Goal: Task Accomplishment & Management: Complete application form

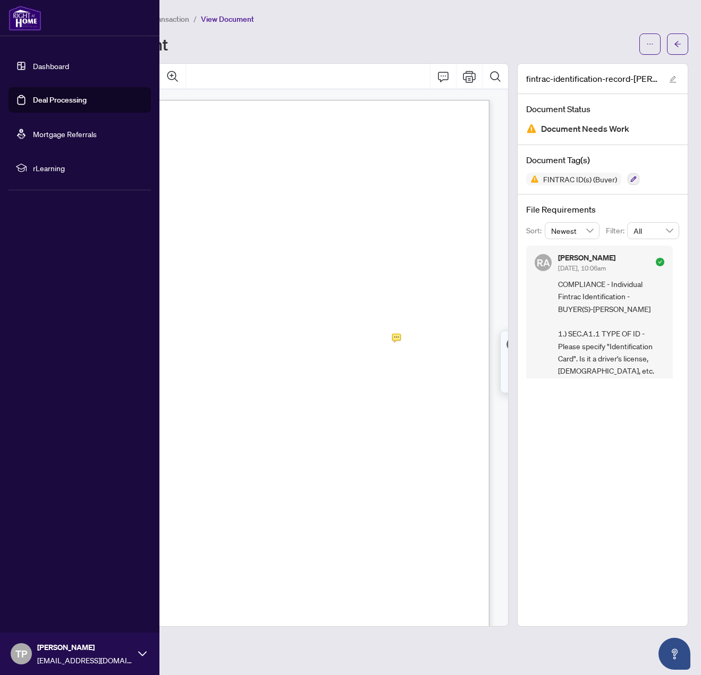
click at [53, 65] on link "Dashboard" at bounding box center [51, 66] width 36 height 10
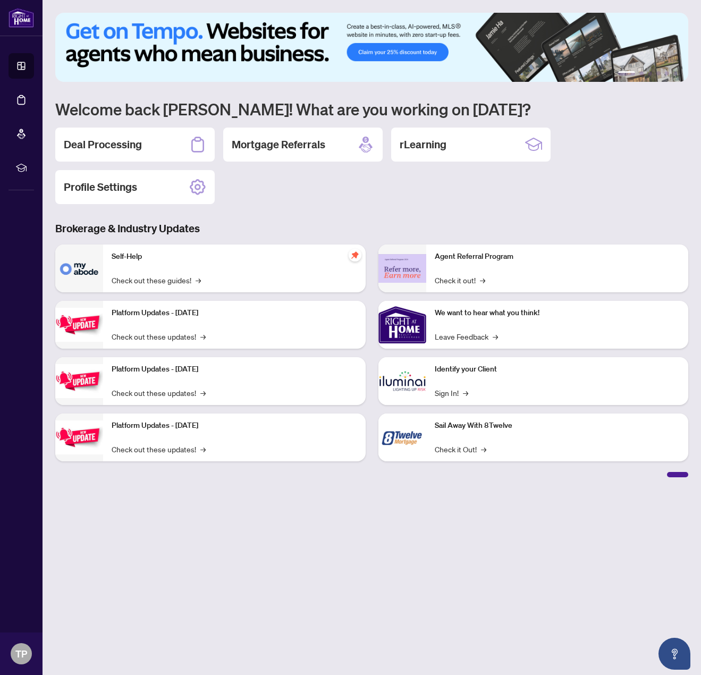
click at [149, 149] on div "Deal Processing" at bounding box center [134, 144] width 159 height 34
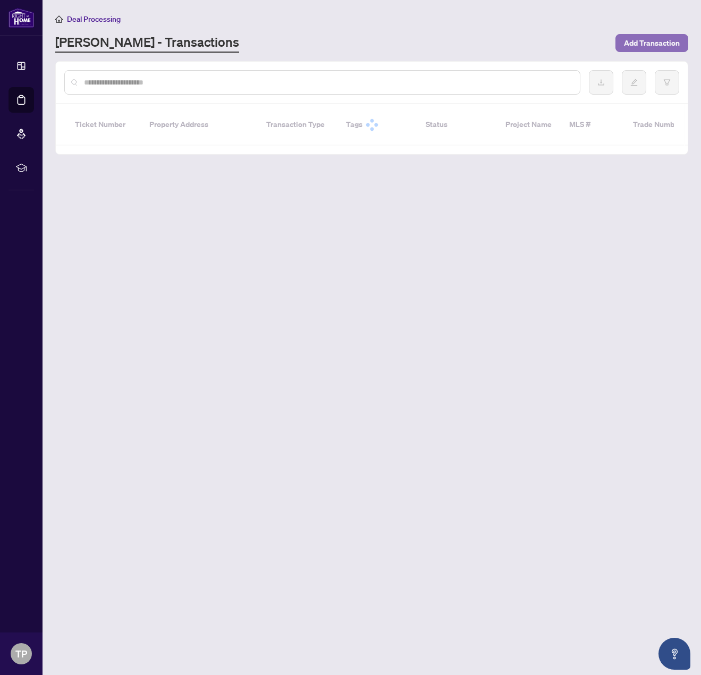
click at [634, 45] on span "Add Transaction" at bounding box center [652, 43] width 56 height 17
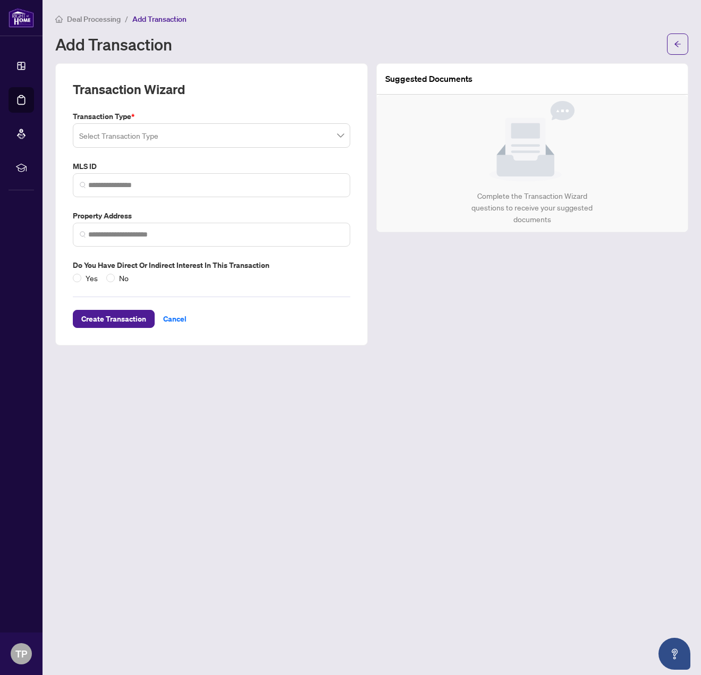
click at [118, 148] on div "Select Transaction Type" at bounding box center [211, 135] width 277 height 24
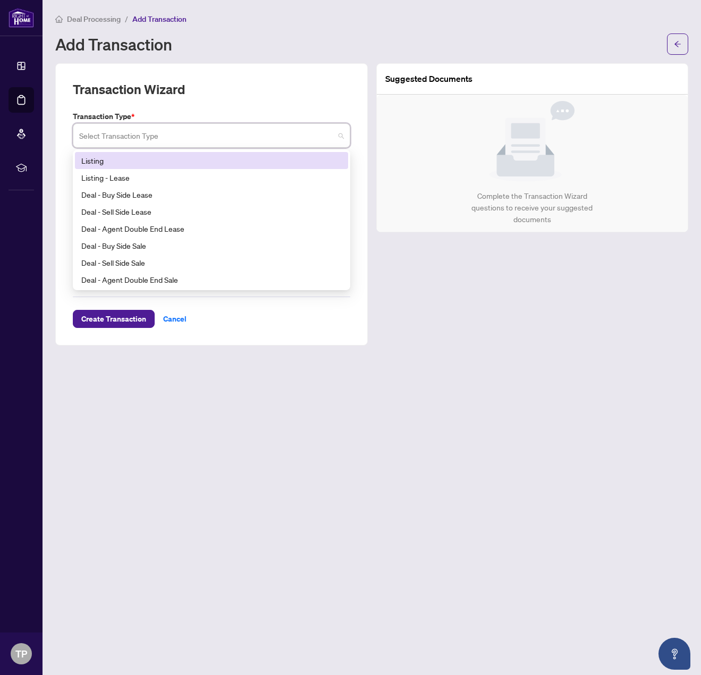
click at [113, 163] on div "Listing" at bounding box center [211, 161] width 260 height 12
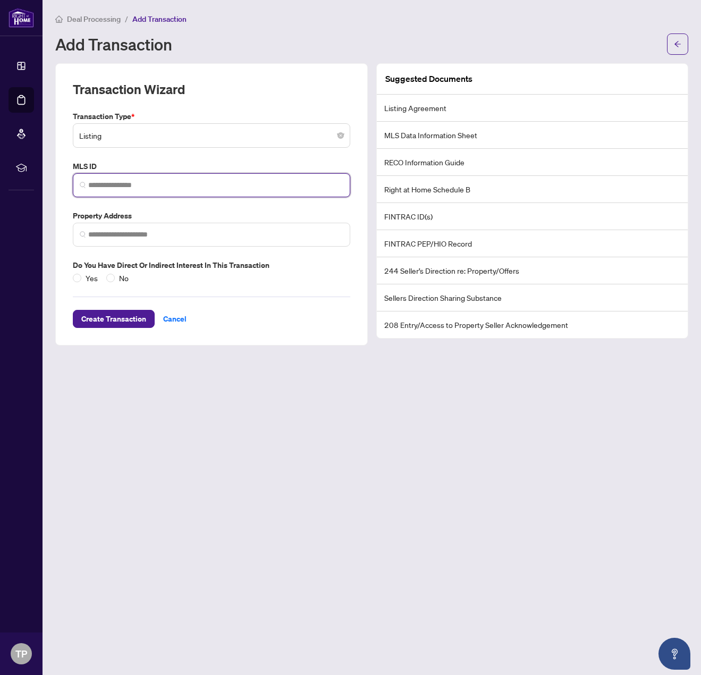
click at [116, 183] on input "search" at bounding box center [215, 185] width 255 height 11
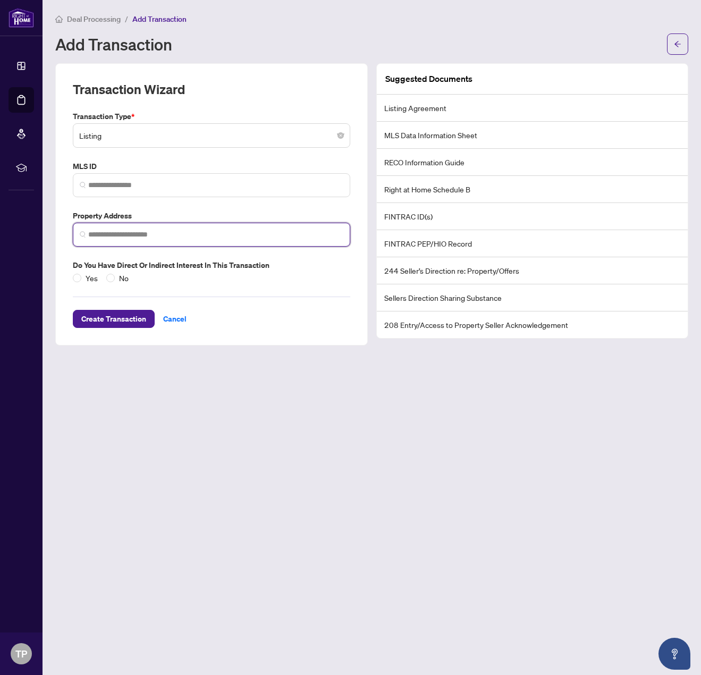
click at [125, 233] on input "search" at bounding box center [215, 234] width 255 height 11
type input "*"
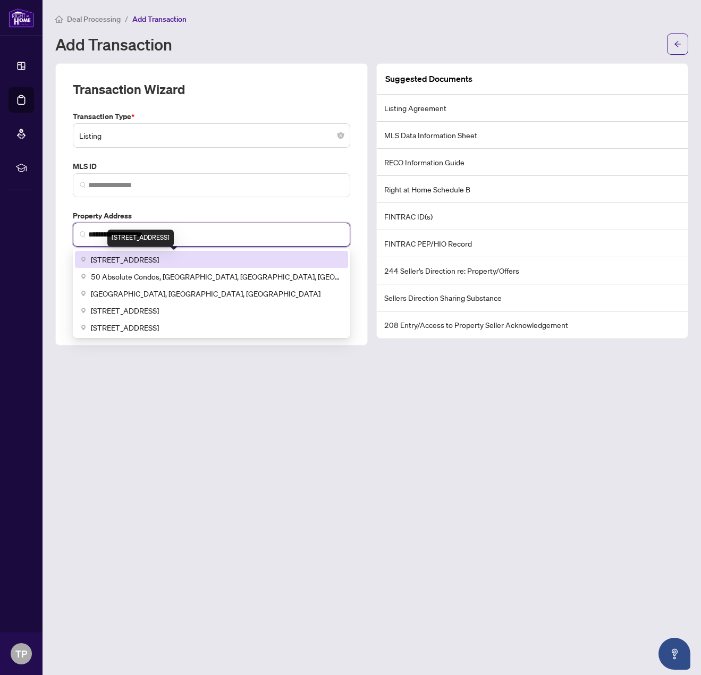
click at [159, 259] on span "[STREET_ADDRESS]" at bounding box center [125, 259] width 68 height 12
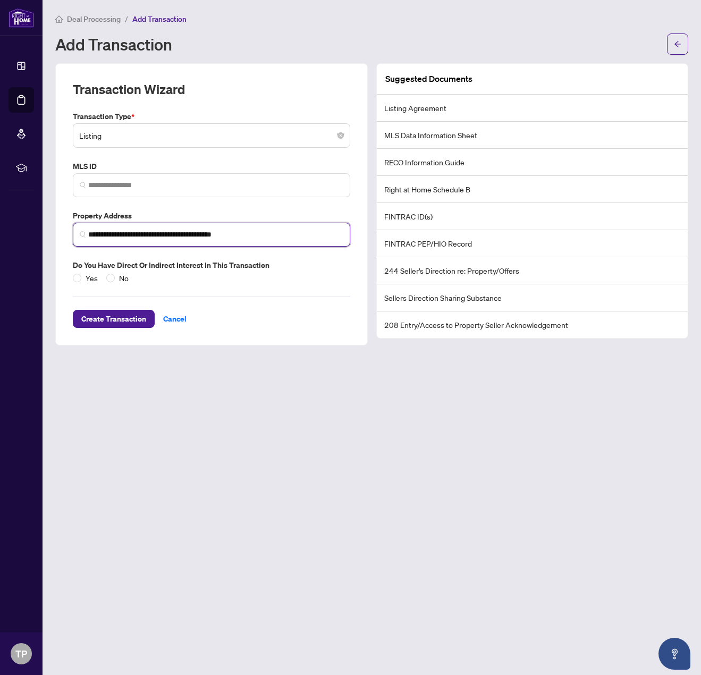
type input "**********"
click at [122, 322] on span "Create Transaction" at bounding box center [113, 318] width 65 height 17
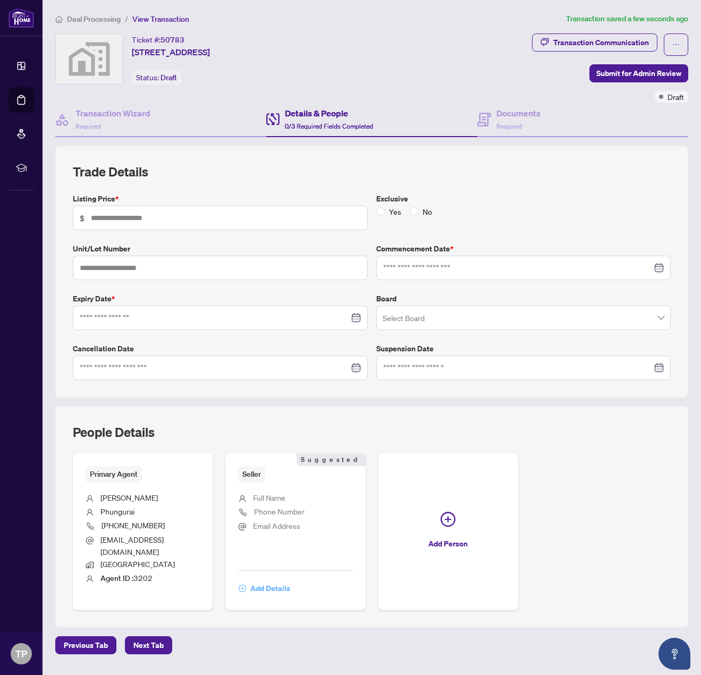
click at [271, 580] on span "Add Details" at bounding box center [270, 588] width 40 height 17
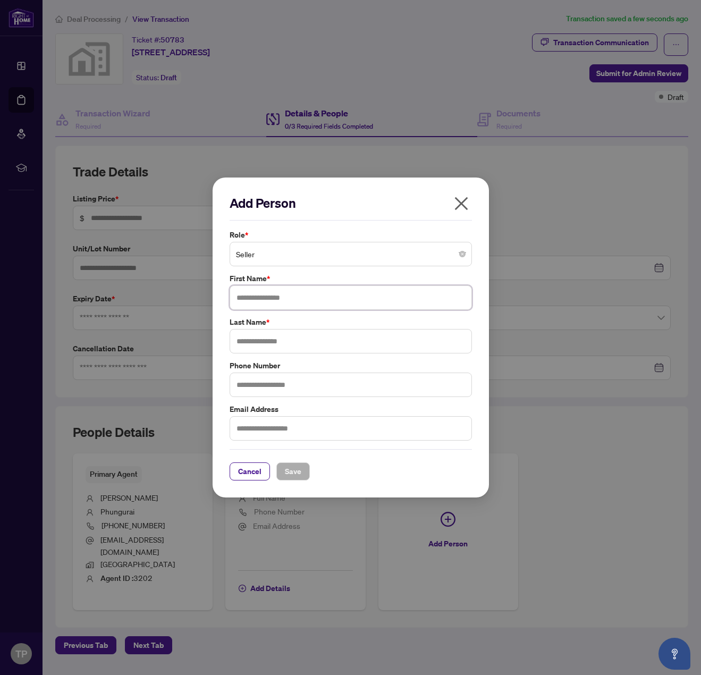
click at [268, 295] on input "text" at bounding box center [350, 297] width 242 height 24
type input "******"
click at [292, 380] on input "text" at bounding box center [350, 384] width 242 height 24
type input "**********"
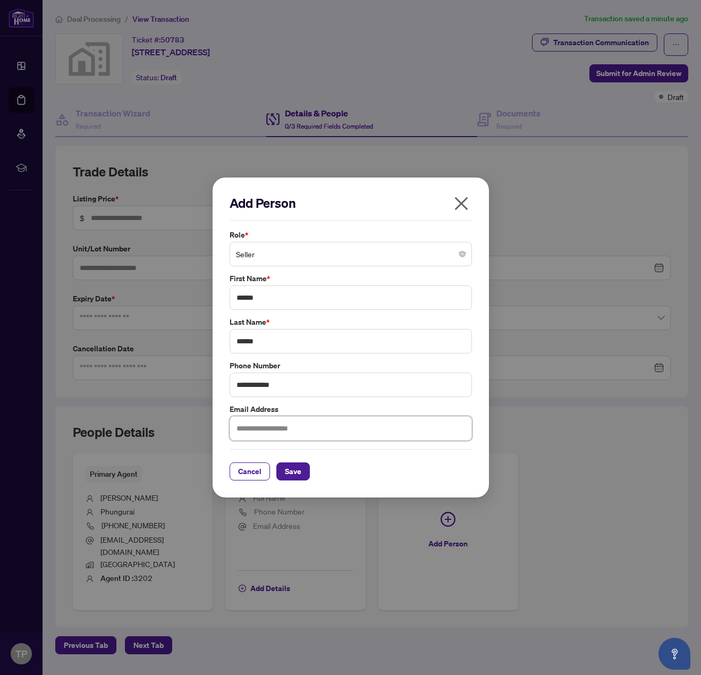
click at [292, 429] on input "text" at bounding box center [350, 428] width 242 height 24
type input "**********"
click at [298, 475] on span "Save" at bounding box center [293, 471] width 16 height 17
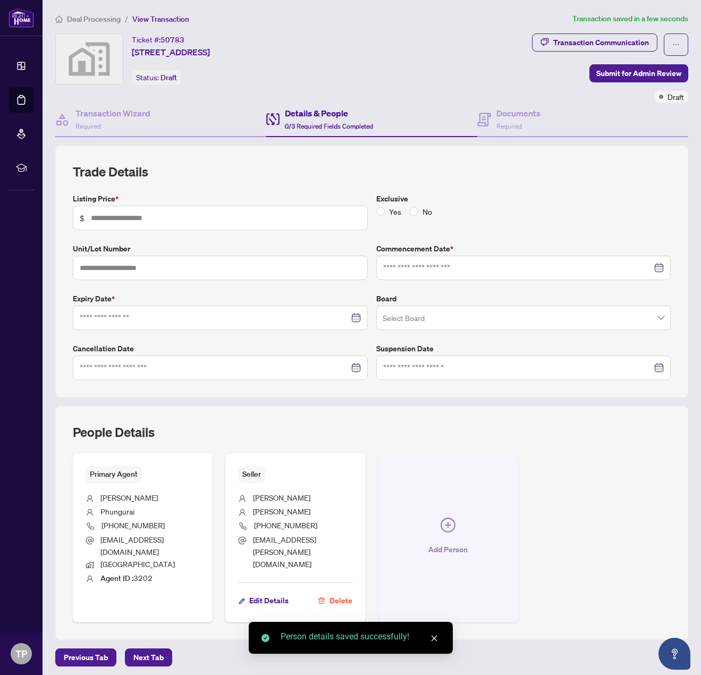
click at [450, 541] on span "Add Person" at bounding box center [447, 549] width 39 height 17
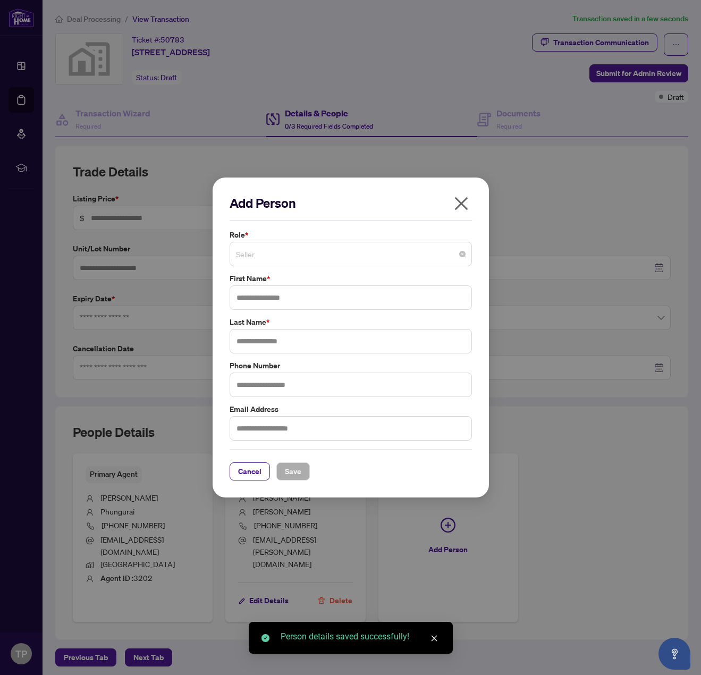
click at [263, 258] on span "Seller" at bounding box center [350, 254] width 229 height 20
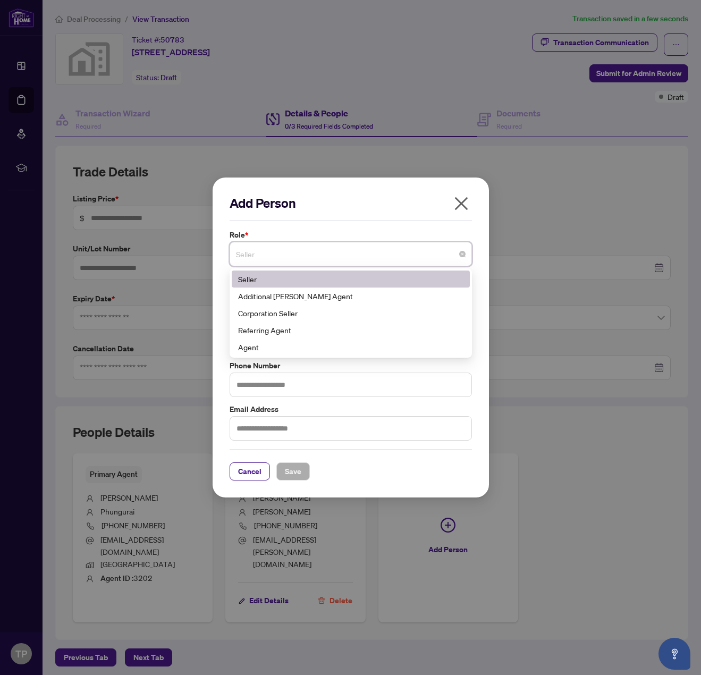
click at [259, 210] on h2 "Add Person" at bounding box center [350, 202] width 242 height 17
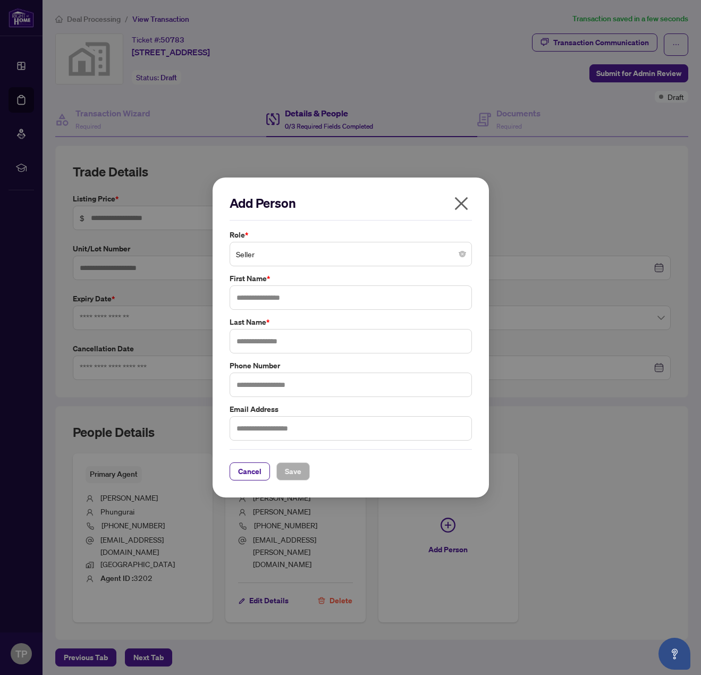
click at [254, 461] on div "Cancel Save" at bounding box center [350, 464] width 242 height 31
click at [259, 480] on button "Cancel" at bounding box center [249, 471] width 40 height 18
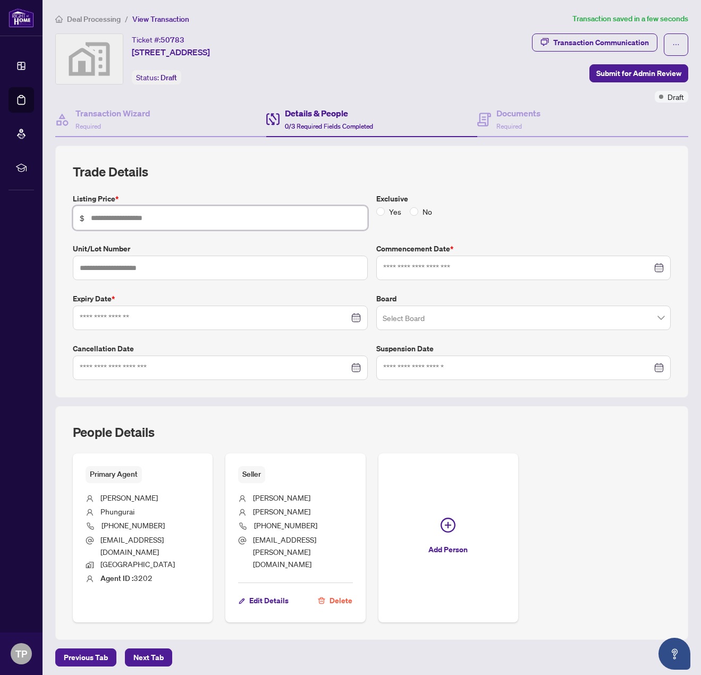
click at [197, 221] on input "text" at bounding box center [226, 218] width 270 height 12
type input "*******"
click at [408, 268] on input at bounding box center [517, 268] width 269 height 12
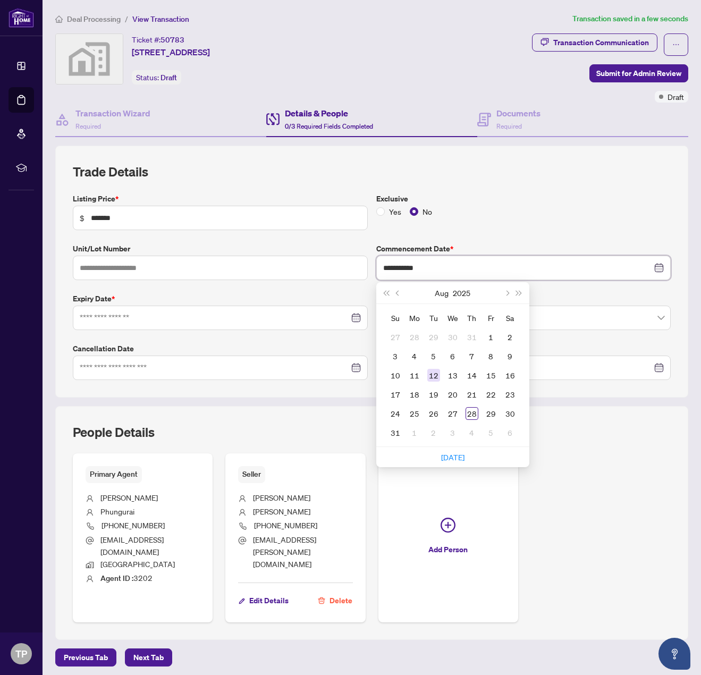
type input "**********"
click at [486, 416] on div "29" at bounding box center [490, 413] width 13 height 13
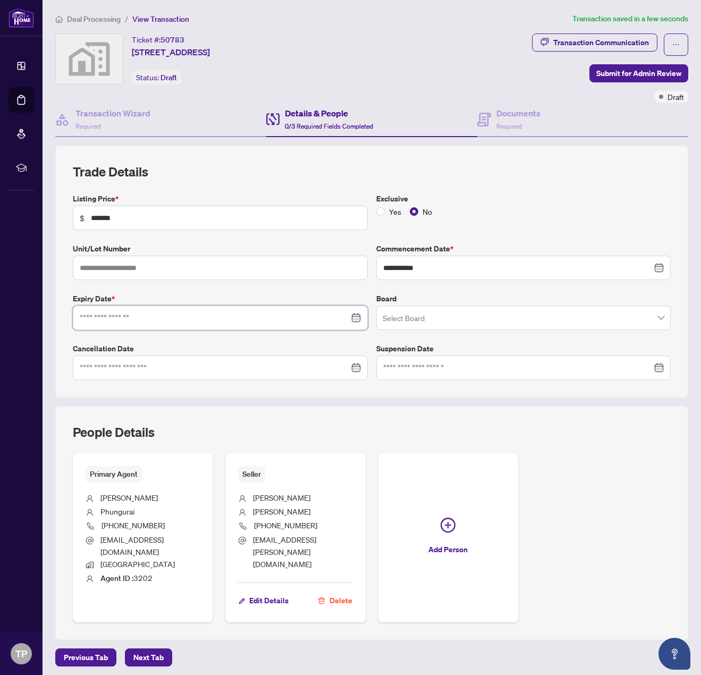
click at [160, 320] on input at bounding box center [214, 318] width 269 height 12
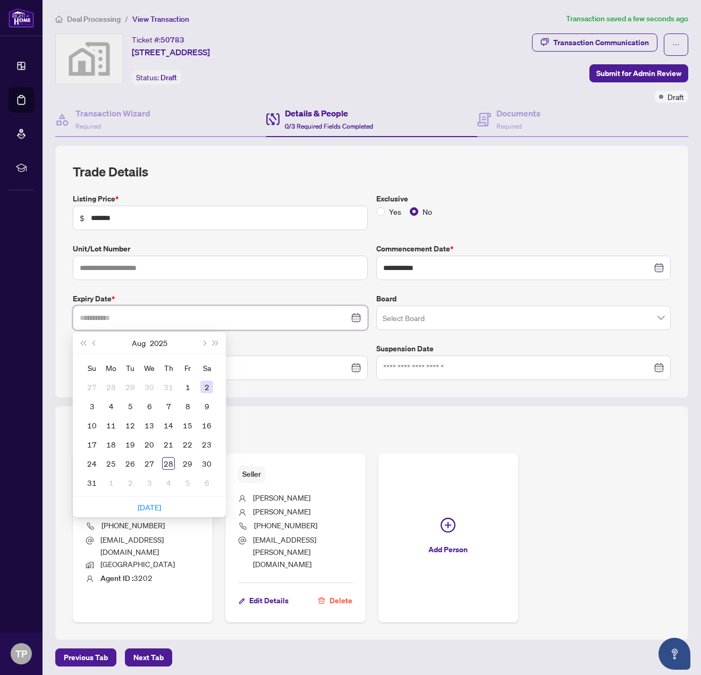
type input "**********"
click at [359, 320] on div at bounding box center [220, 318] width 281 height 12
click at [357, 316] on div at bounding box center [220, 318] width 281 height 12
type input "**********"
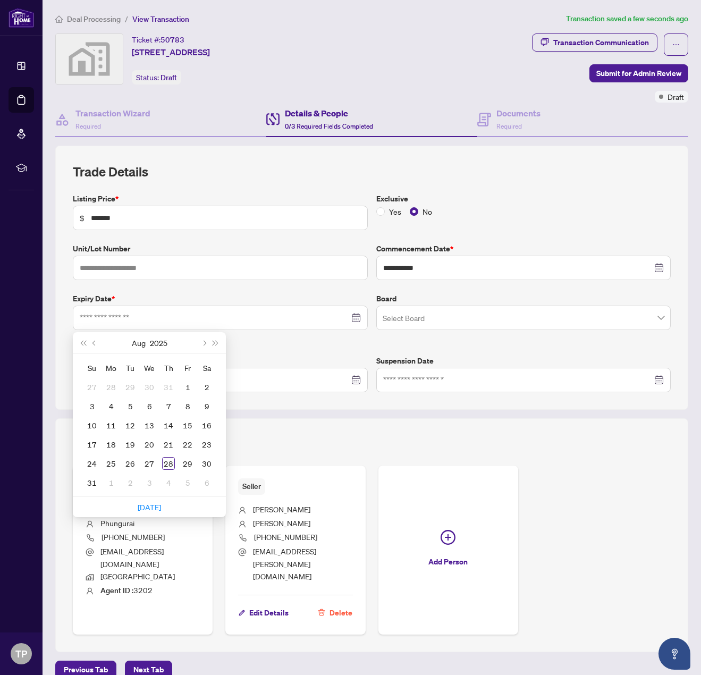
click at [109, 343] on div "[DATE]" at bounding box center [149, 342] width 97 height 21
click at [200, 340] on button "Next month (PageDown)" at bounding box center [204, 342] width 12 height 21
click at [201, 340] on button "Next month (PageDown)" at bounding box center [204, 342] width 12 height 21
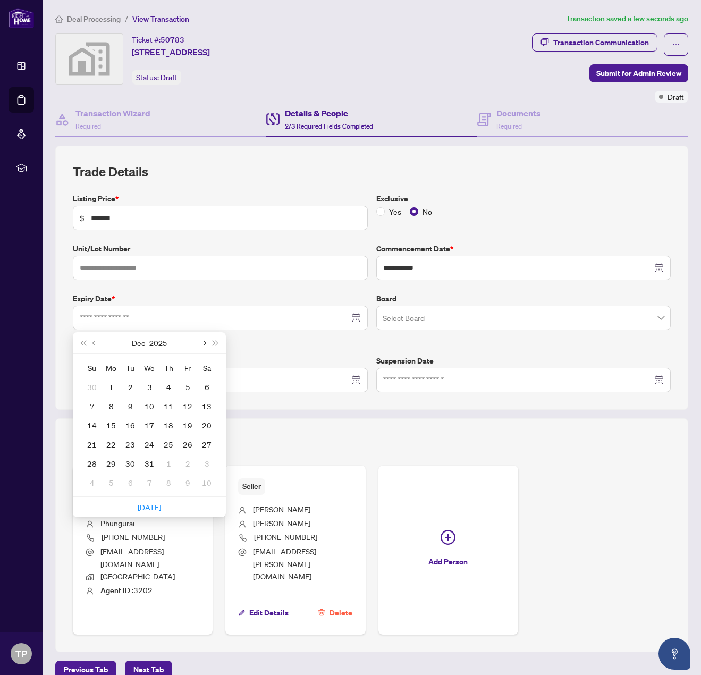
click at [201, 340] on button "Next month (PageDown)" at bounding box center [204, 342] width 12 height 21
type input "**********"
click at [202, 463] on div "31" at bounding box center [206, 463] width 13 height 13
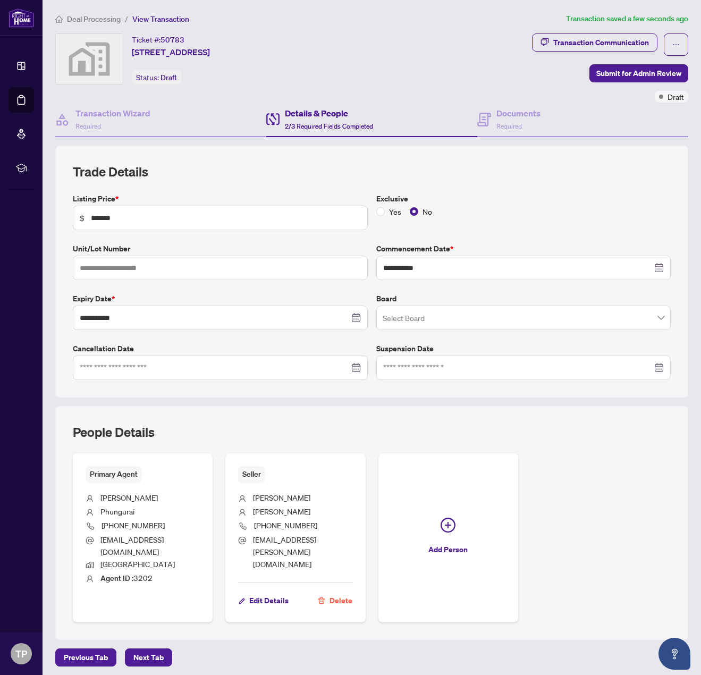
click at [399, 311] on input "search" at bounding box center [518, 319] width 272 height 23
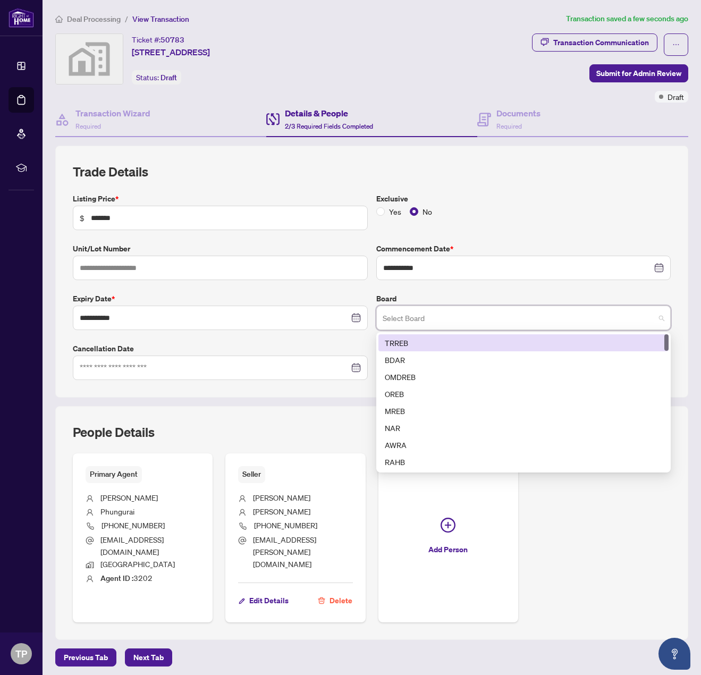
click at [411, 344] on div "TRREB" at bounding box center [524, 343] width 278 height 12
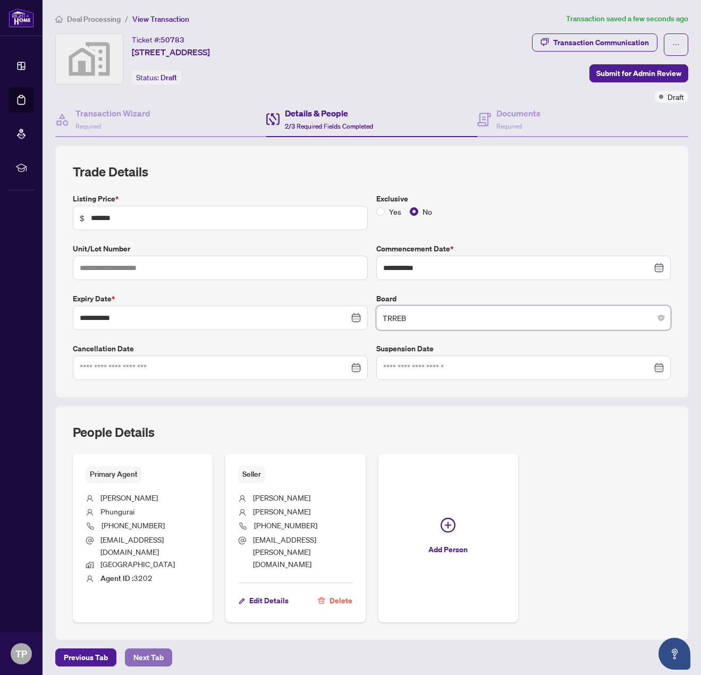
click at [155, 649] on span "Next Tab" at bounding box center [148, 657] width 30 height 17
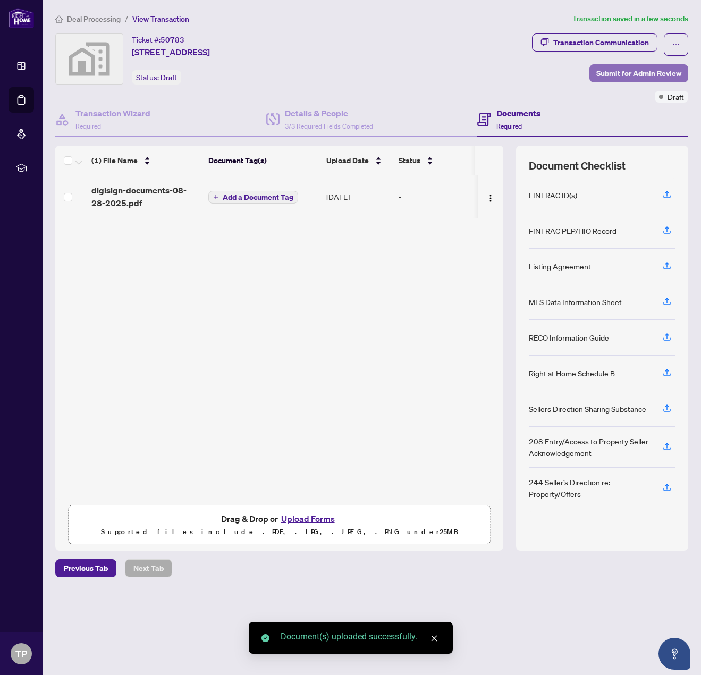
click at [625, 70] on span "Submit for Admin Review" at bounding box center [638, 73] width 85 height 17
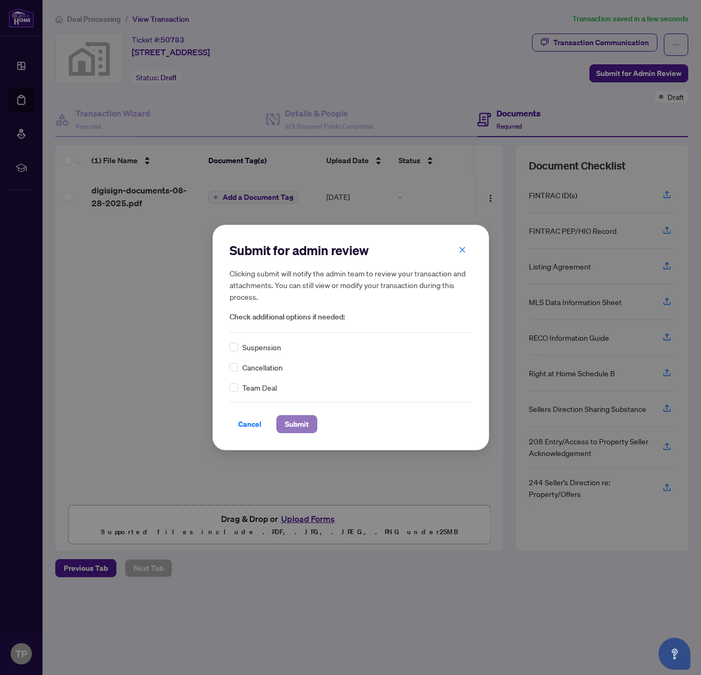
click at [300, 428] on span "Submit" at bounding box center [297, 423] width 24 height 17
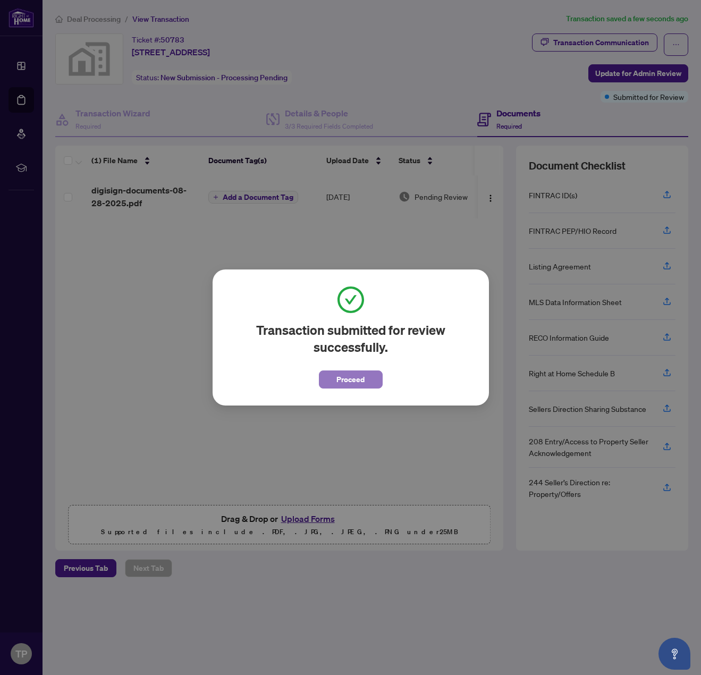
click at [346, 378] on span "Proceed" at bounding box center [350, 379] width 28 height 17
